Goal: Information Seeking & Learning: Learn about a topic

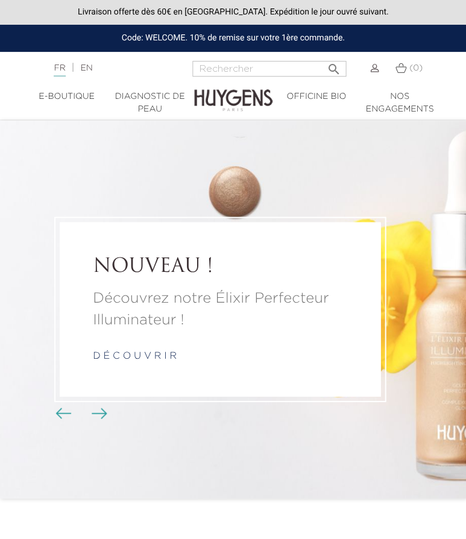
click at [233, 70] on img at bounding box center [233, 91] width 78 height 43
click at [236, 64] on input "Rechercher" at bounding box center [269, 69] width 154 height 16
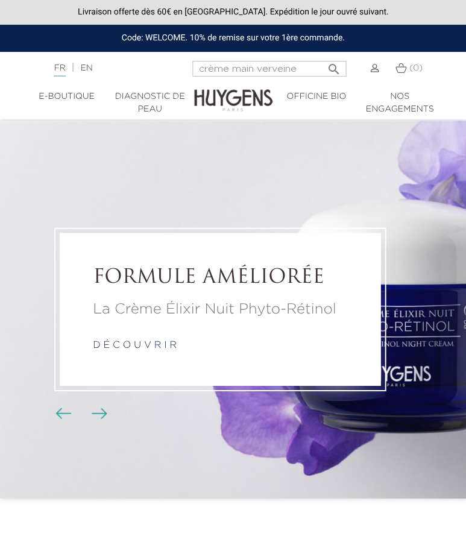
type input "crème main verveine"
click at [331, 64] on button " Rechercher" at bounding box center [334, 65] width 22 height 16
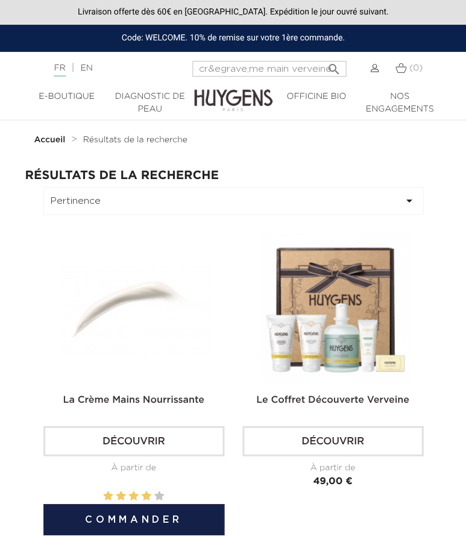
click at [173, 338] on img at bounding box center [135, 308] width 151 height 151
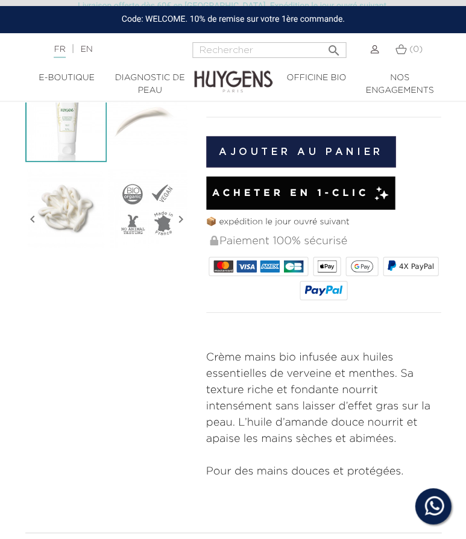
scroll to position [252, 0]
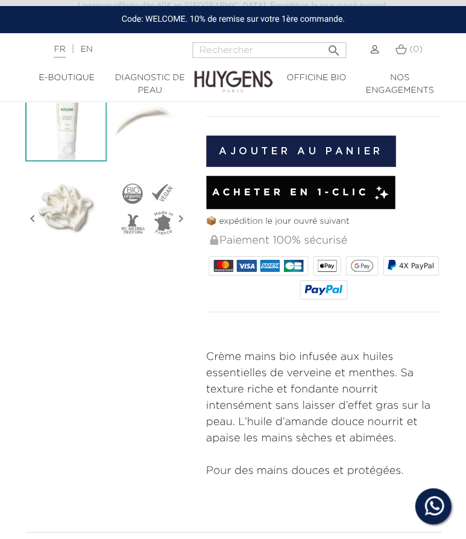
click at [259, 49] on input "Rechercher" at bounding box center [269, 50] width 154 height 16
type input "beurre de karité"
click at [331, 46] on button " Rechercher" at bounding box center [334, 47] width 22 height 16
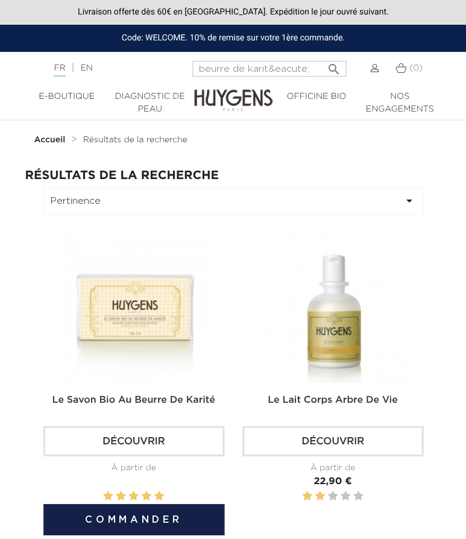
click at [127, 301] on img at bounding box center [135, 308] width 151 height 151
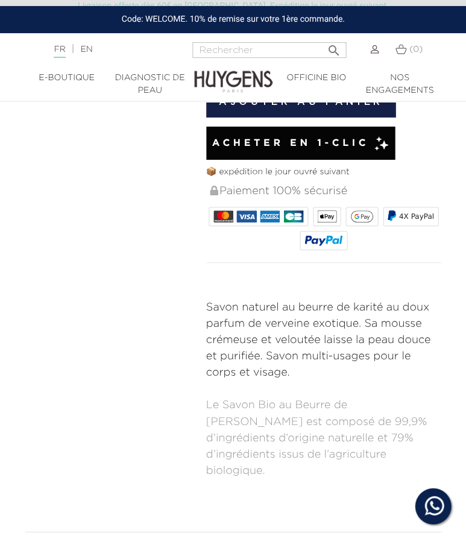
scroll to position [431, 0]
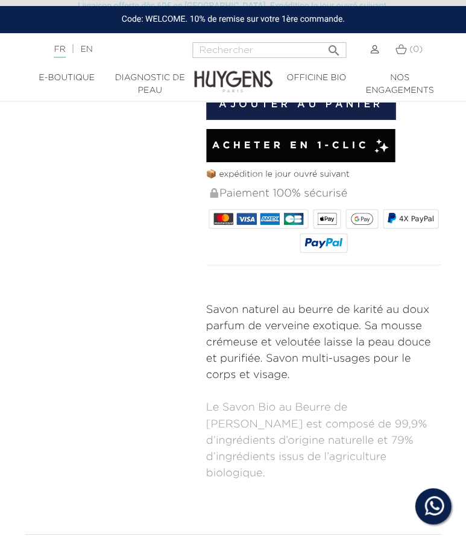
click at [214, 322] on p "Savon naturel au beurre de karité au doux parfum de verveine exotique. Sa mouss…" at bounding box center [323, 342] width 235 height 81
click at [230, 308] on p "Savon naturel au beurre de karité au doux parfum de verveine exotique. Sa mouss…" at bounding box center [323, 342] width 235 height 81
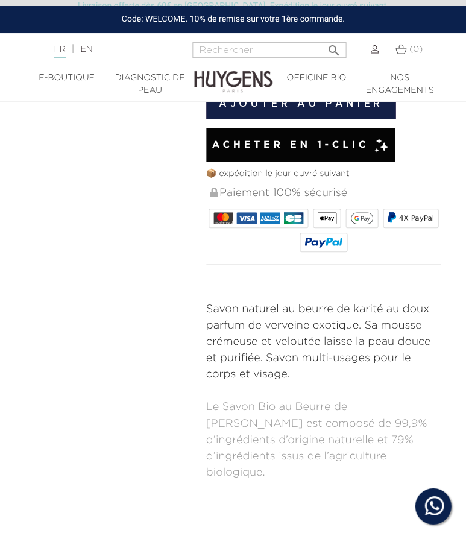
click at [250, 48] on input "Rechercher" at bounding box center [269, 50] width 154 height 16
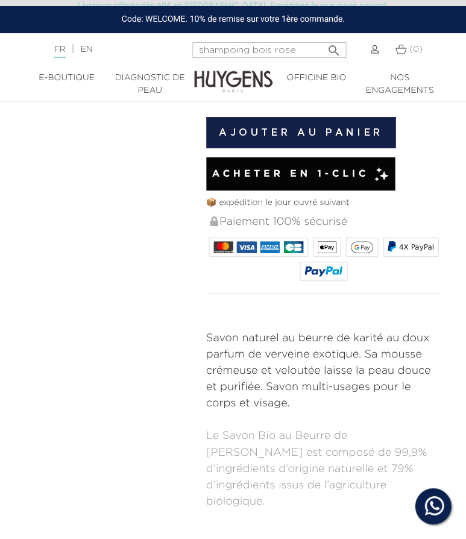
type input "shampoing bois rose"
click at [331, 46] on button " Rechercher" at bounding box center [334, 47] width 22 height 16
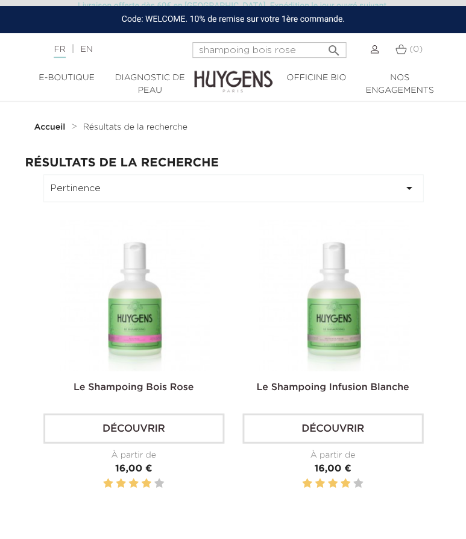
scroll to position [2, 0]
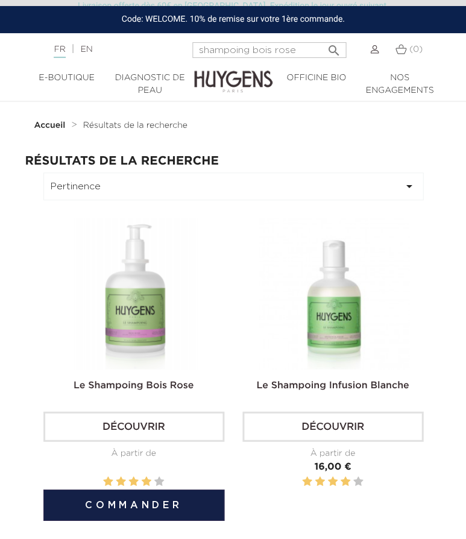
click at [148, 310] on img at bounding box center [135, 293] width 151 height 151
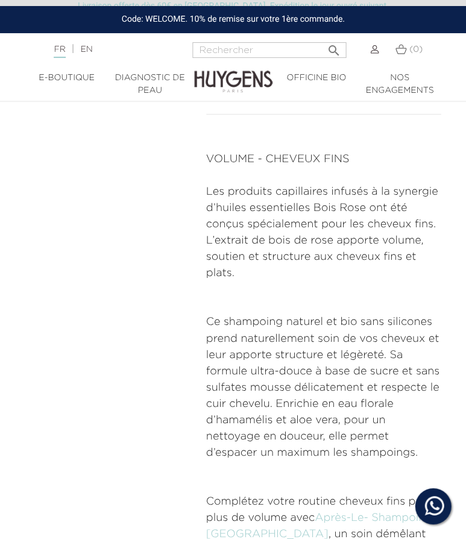
scroll to position [508, 0]
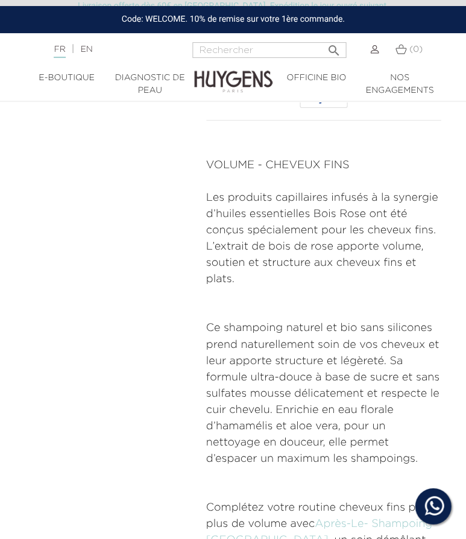
click at [229, 41] on nav "Langue : FR | EN Français English  Rechercher (0) " at bounding box center [233, 48] width 466 height 30
click at [229, 45] on input "Rechercher" at bounding box center [269, 50] width 154 height 16
type input "éponge"
click at [331, 46] on button " Rechercher" at bounding box center [334, 47] width 22 height 16
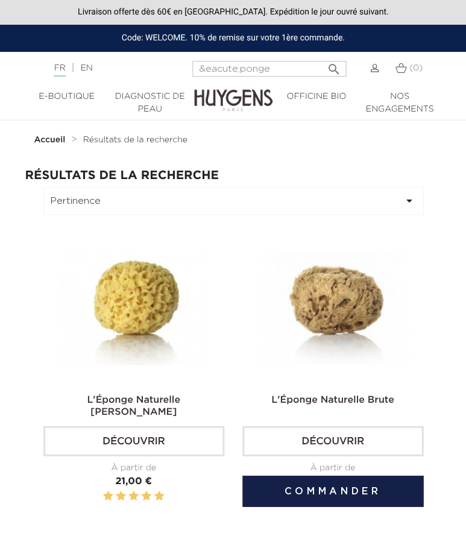
click at [352, 314] on img at bounding box center [334, 308] width 151 height 151
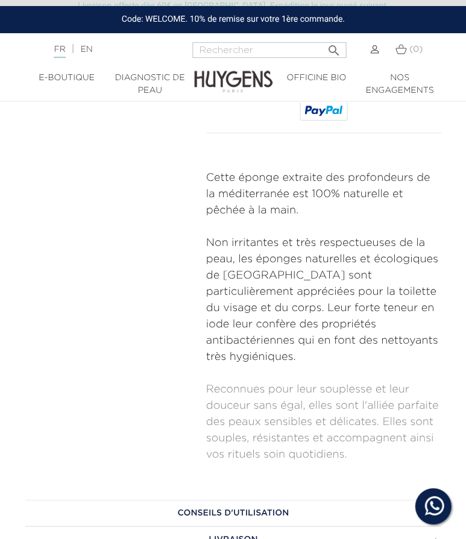
scroll to position [386, 0]
